Goal: Task Accomplishment & Management: Use online tool/utility

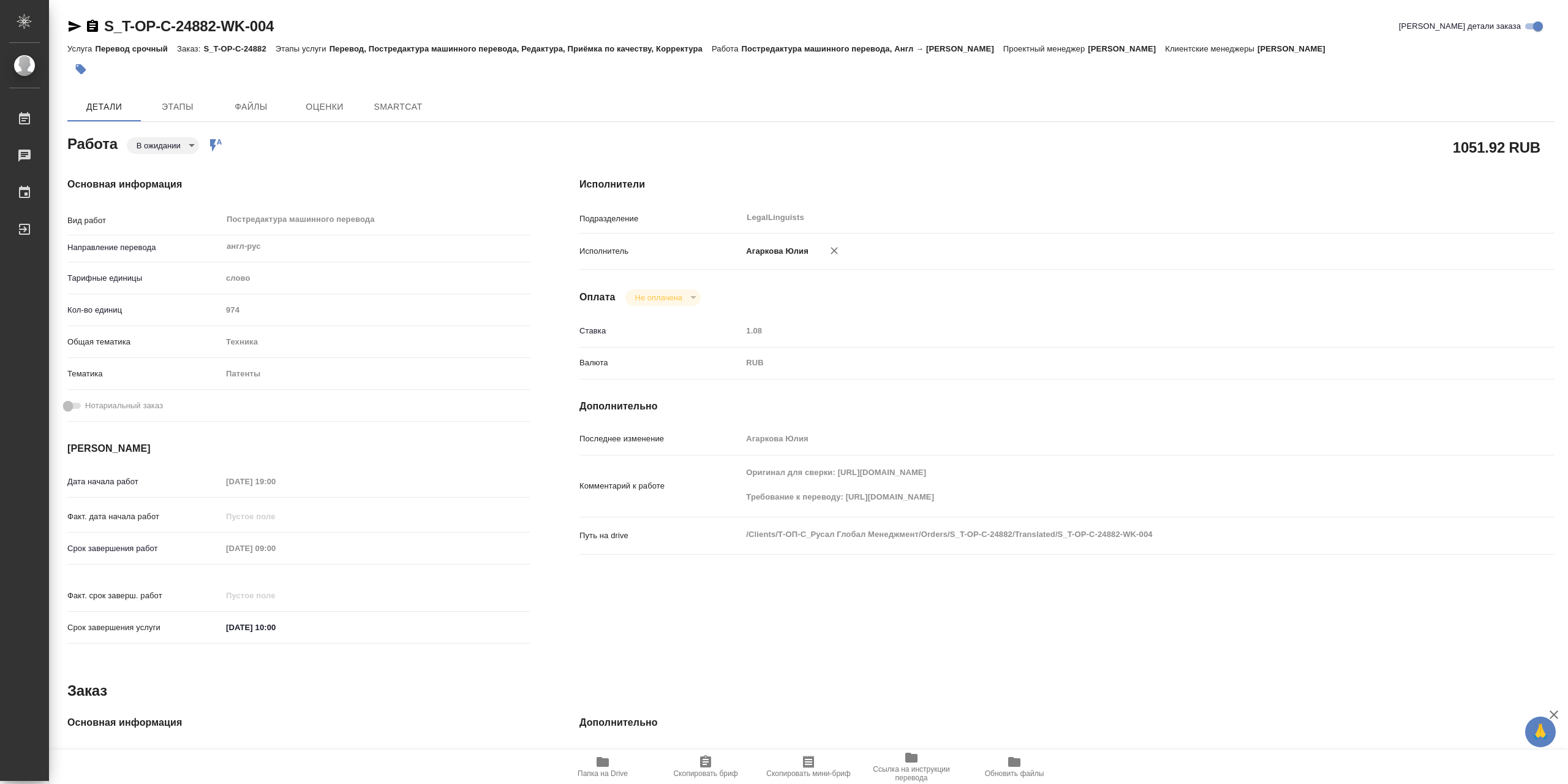
type textarea "x"
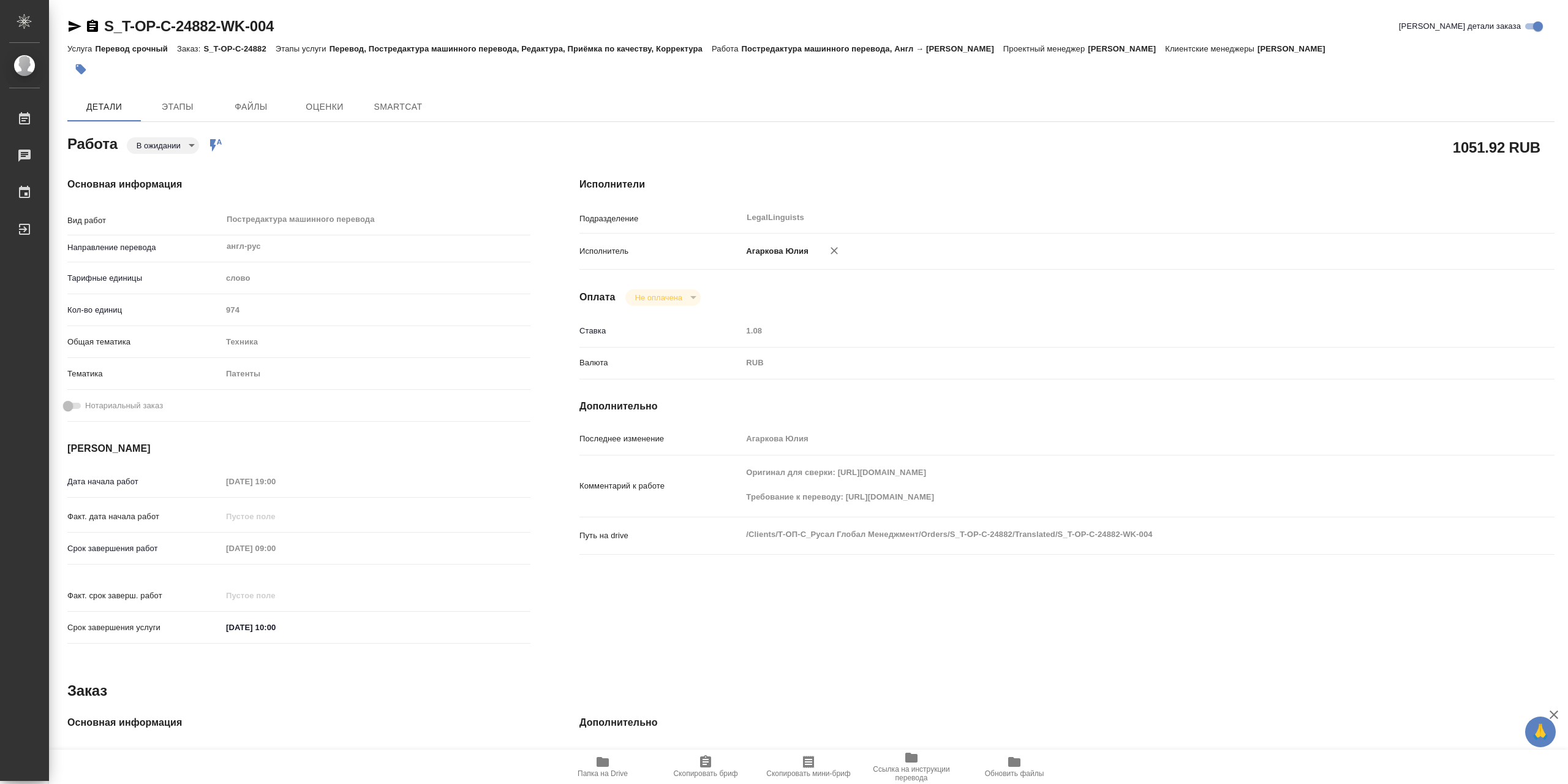
type textarea "x"
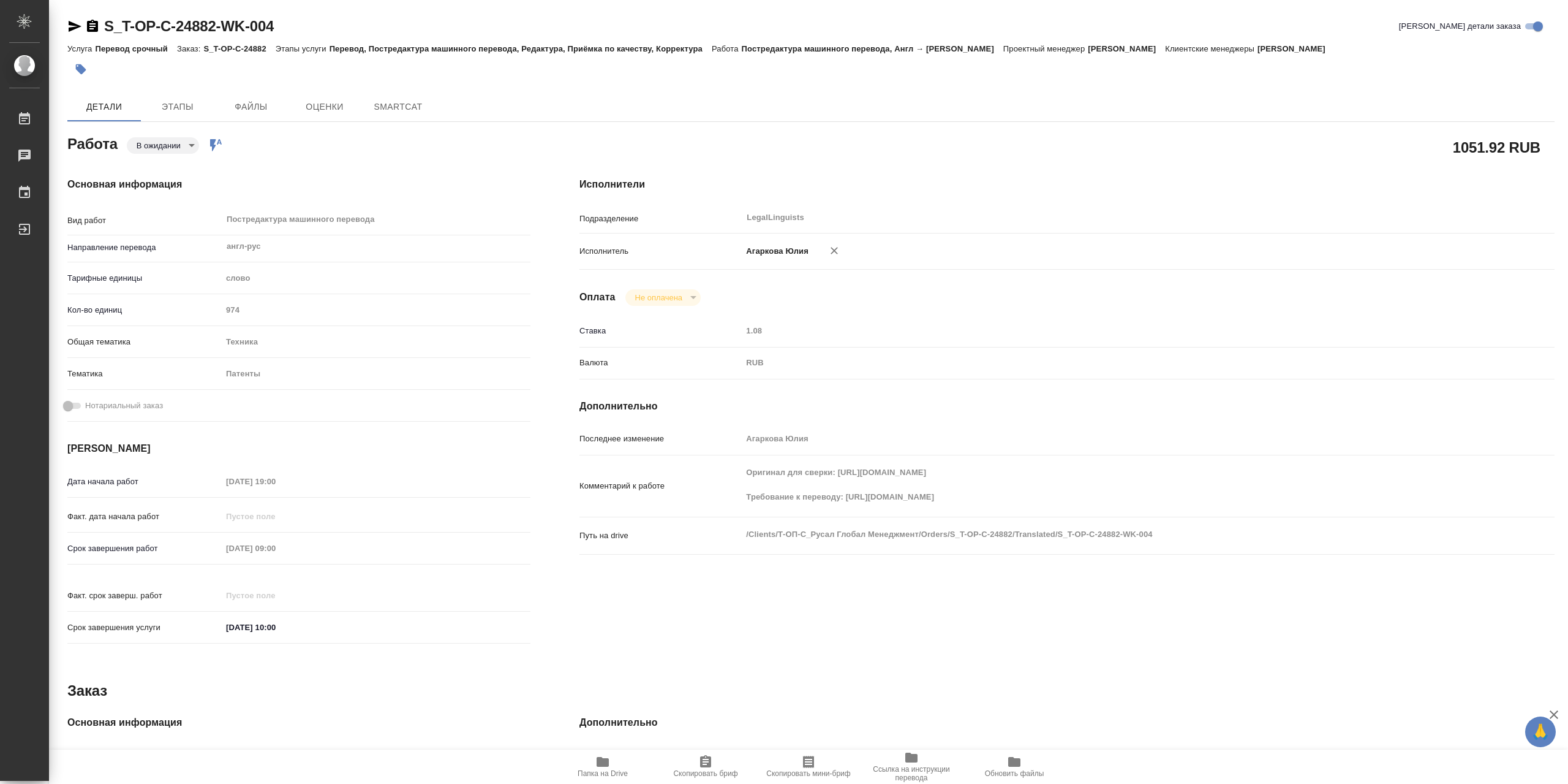
type textarea "x"
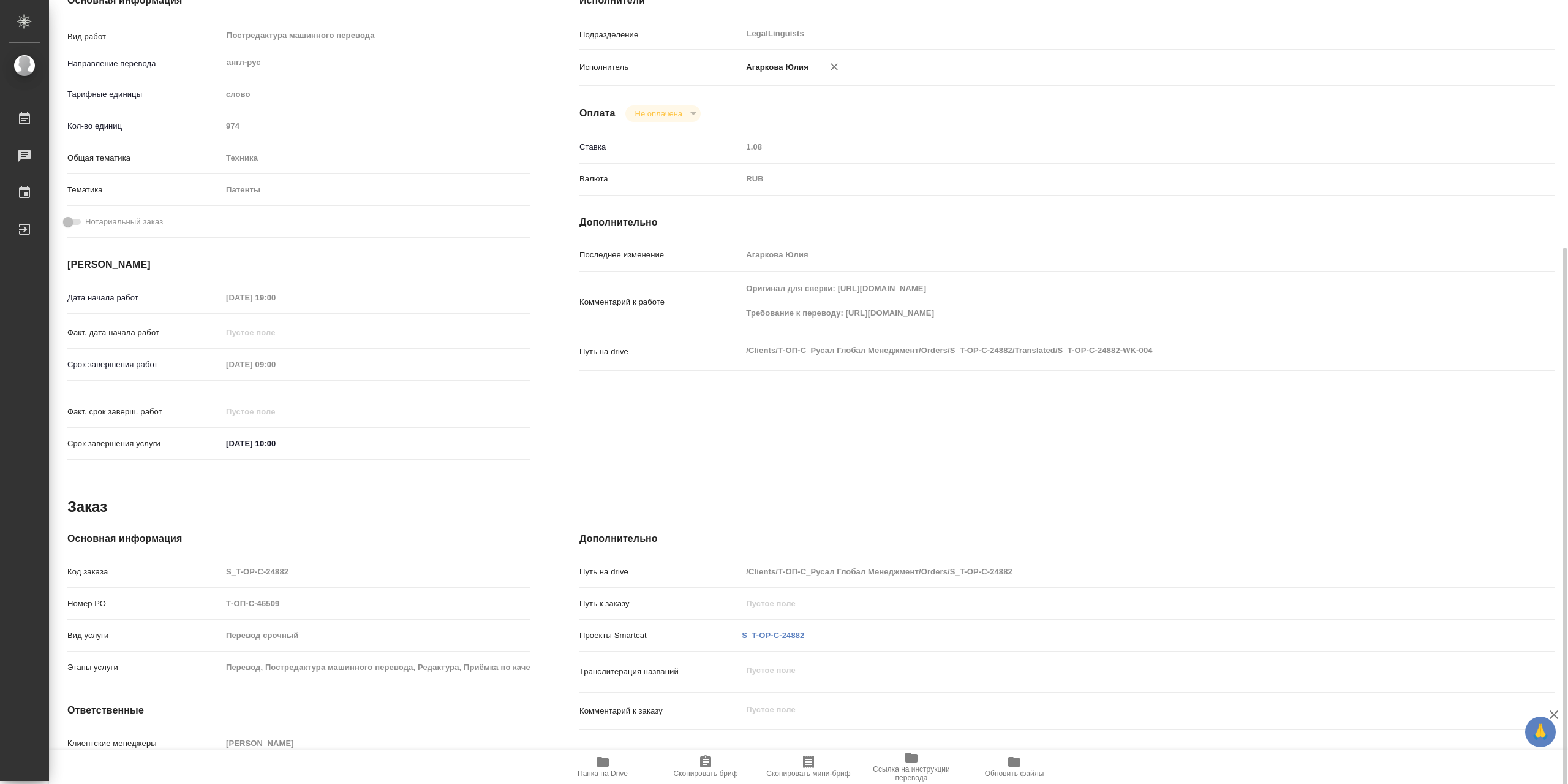
scroll to position [245, 0]
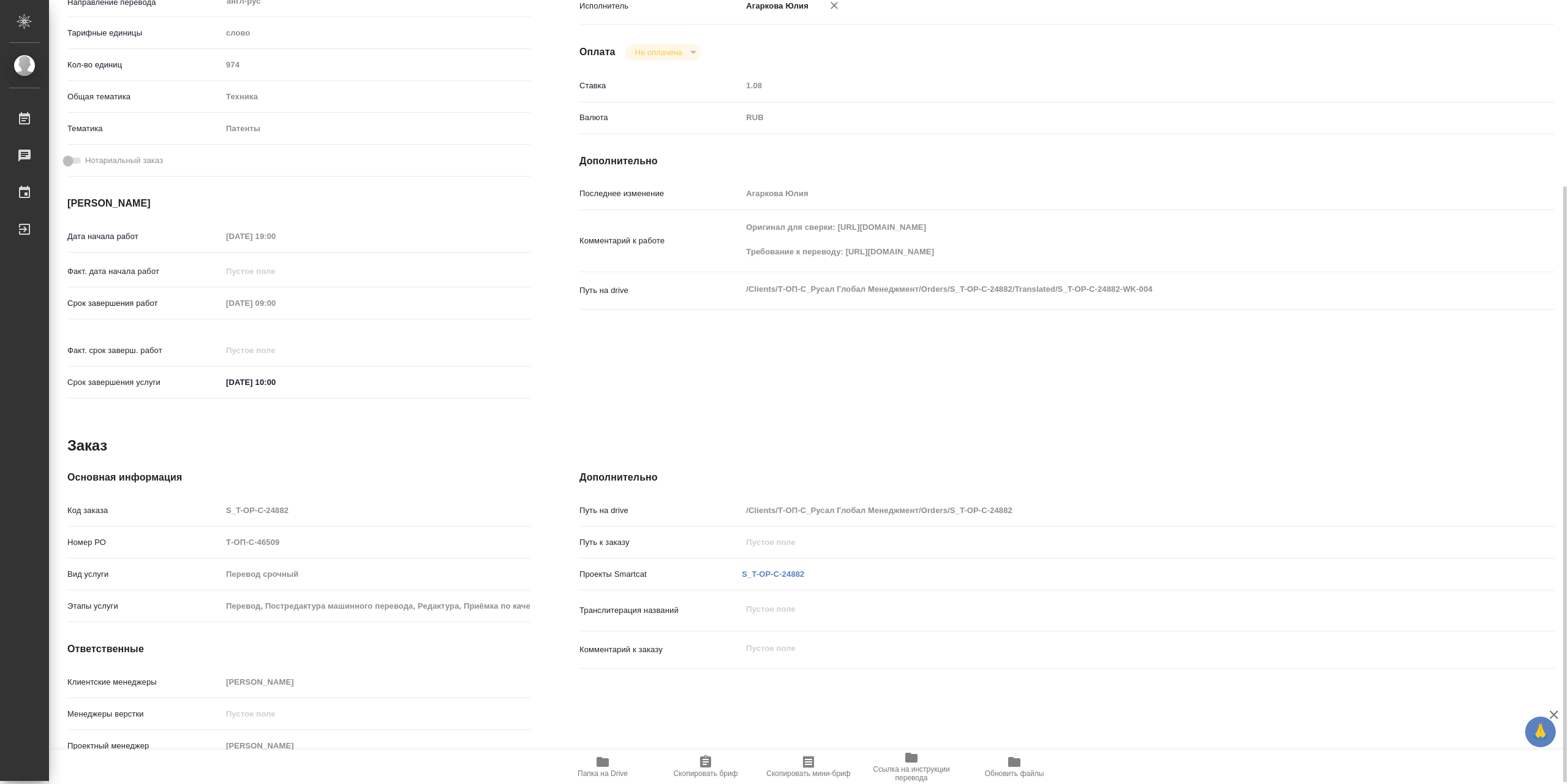
type textarea "x"
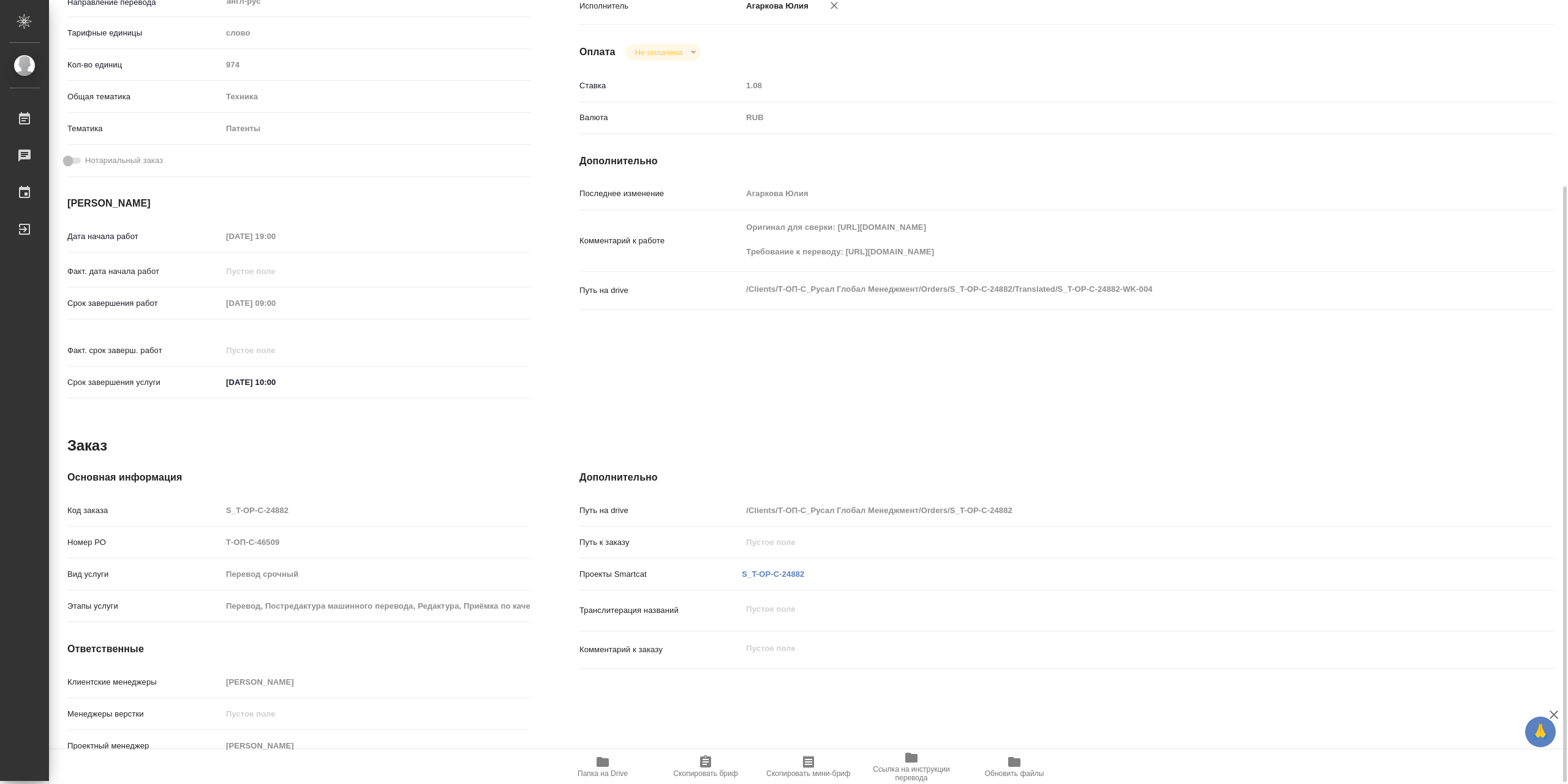
type textarea "x"
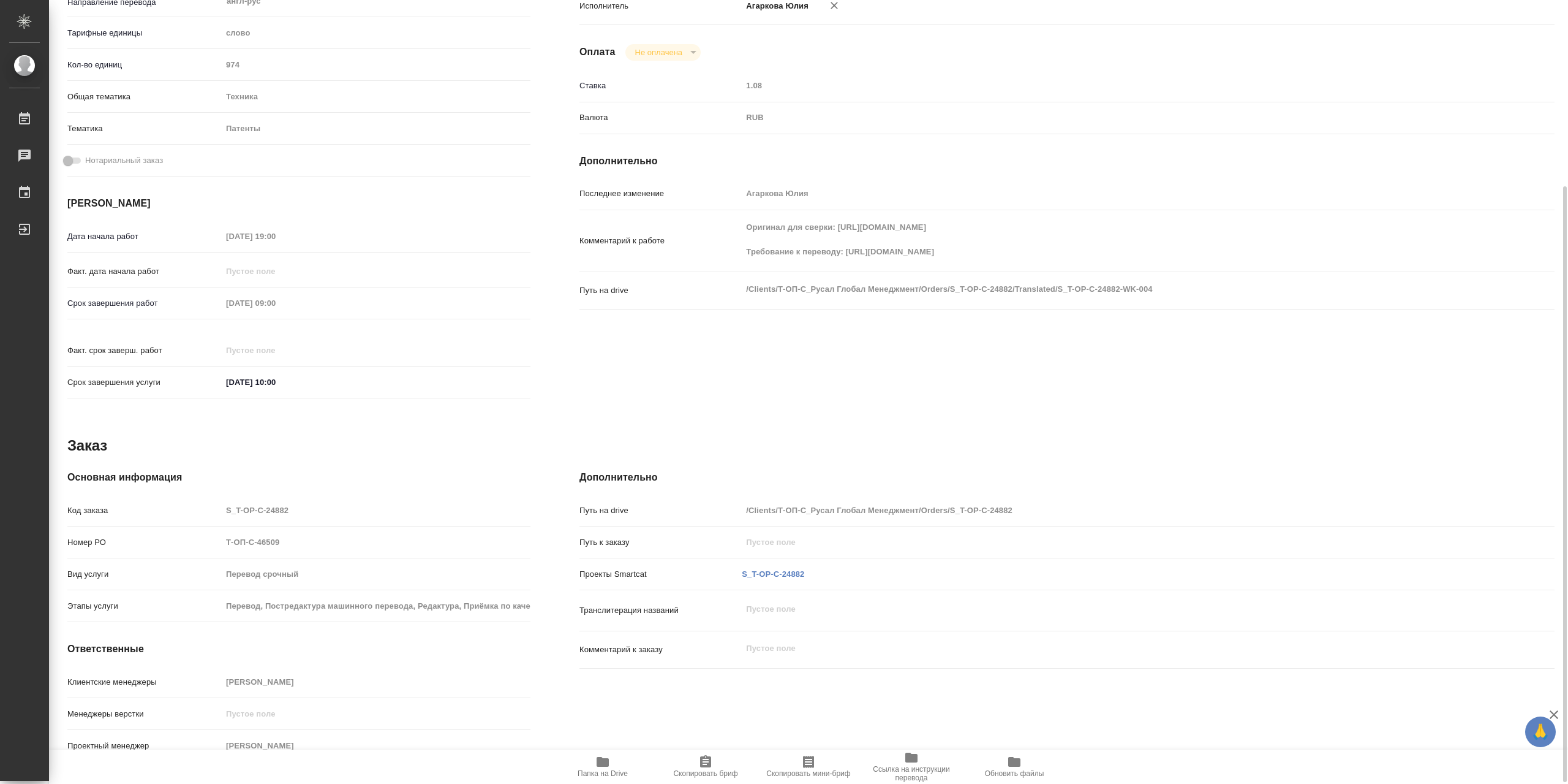
type textarea "x"
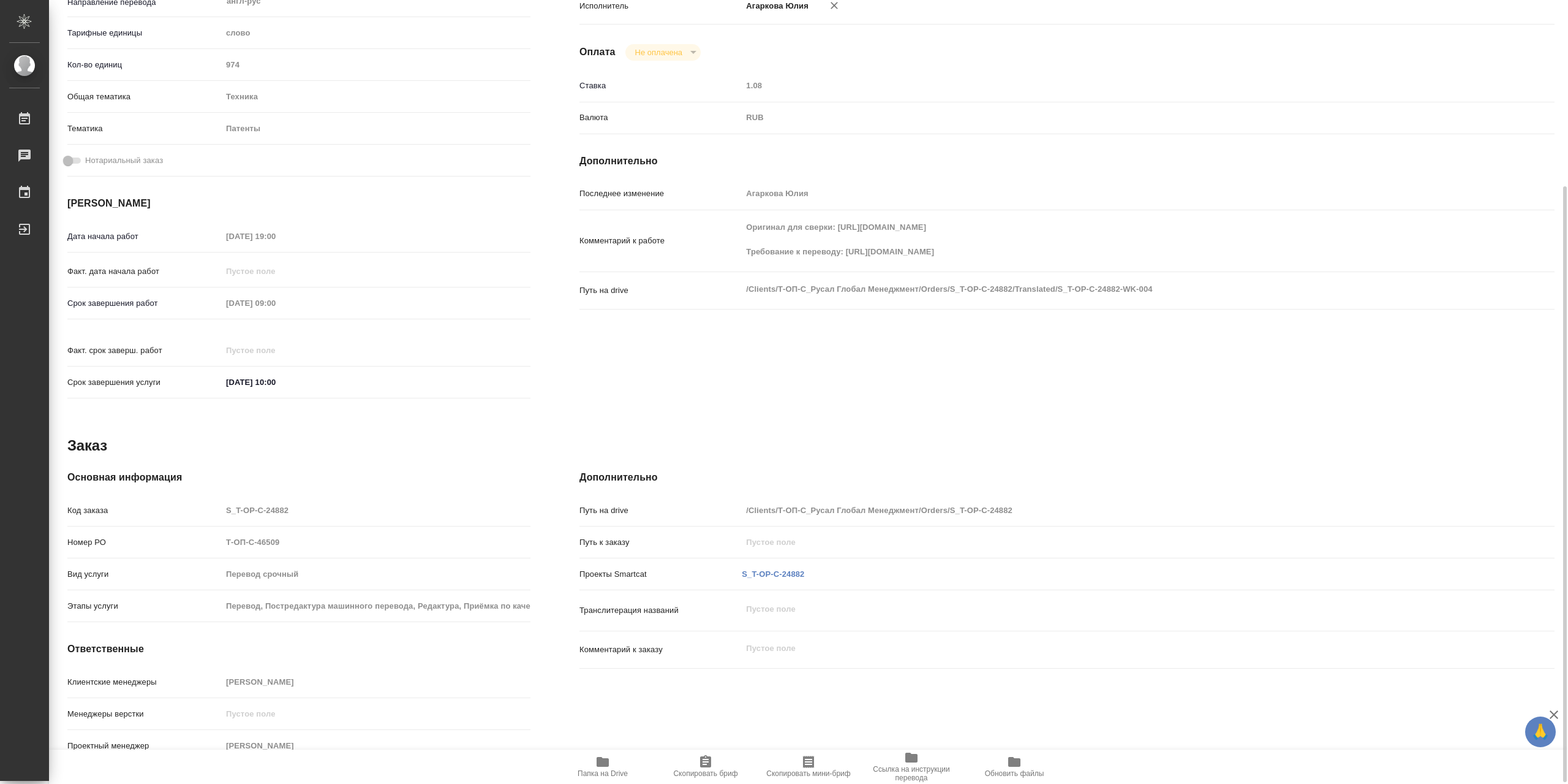
click at [610, 761] on span "Папка на Drive" at bounding box center [602, 766] width 88 height 24
